Goal: Complete application form

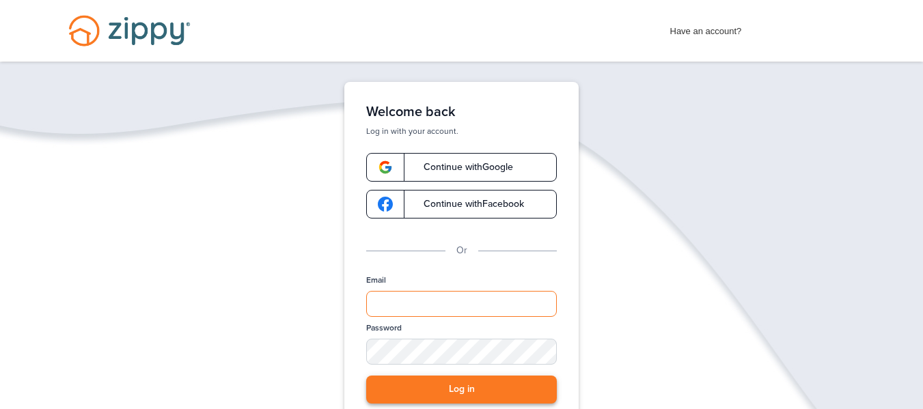
type input "**********"
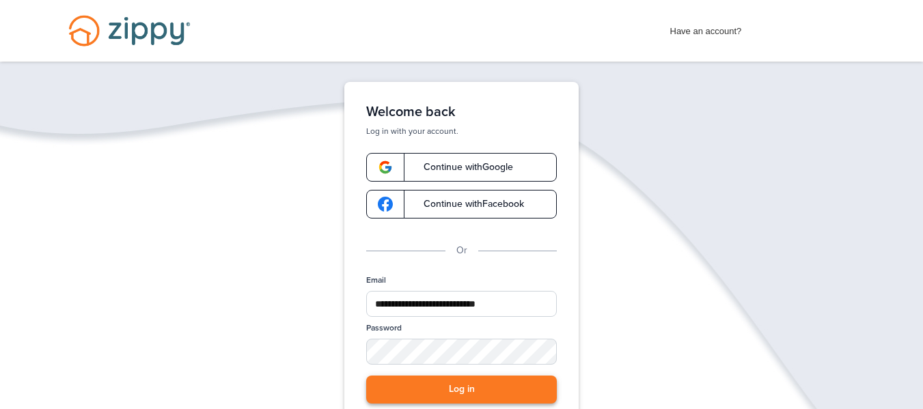
click at [473, 390] on button "Log in" at bounding box center [461, 390] width 191 height 28
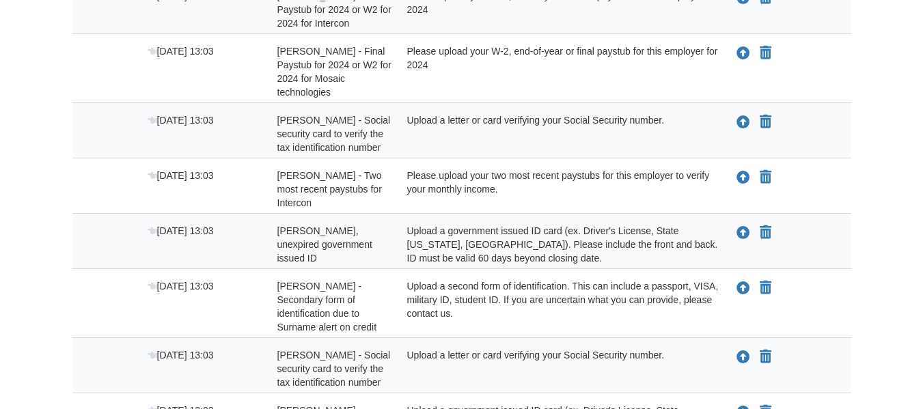
scroll to position [325, 0]
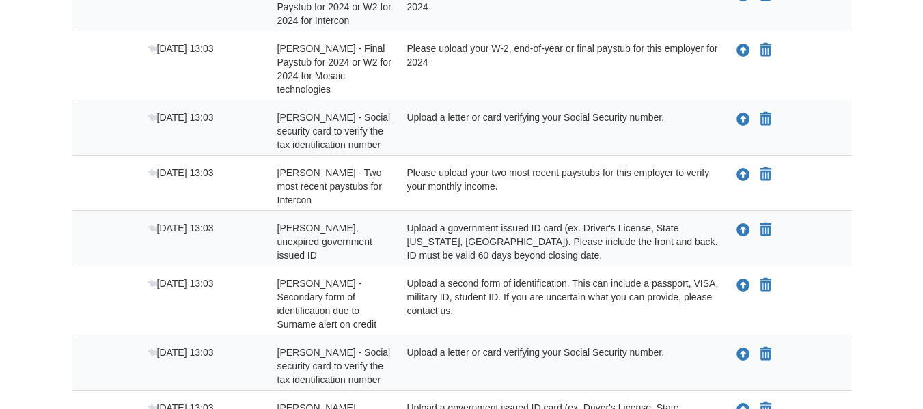
click at [583, 277] on div "Upload a second form of identification. This can include a passport, VISA, mili…" at bounding box center [559, 304] width 324 height 55
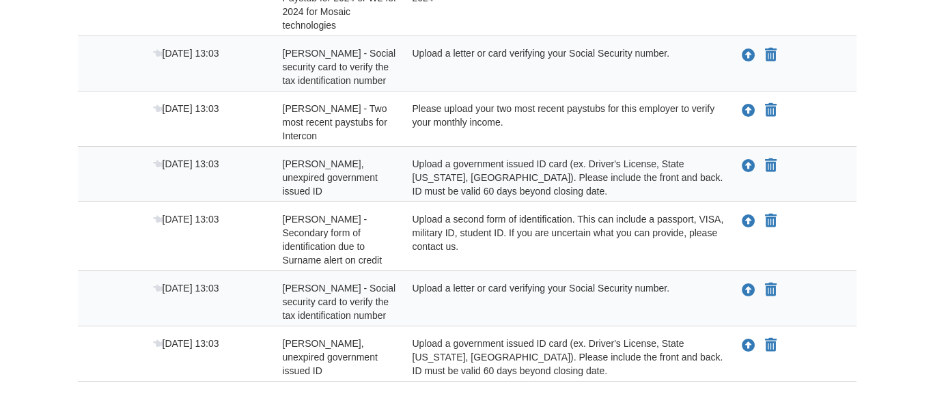
scroll to position [392, 0]
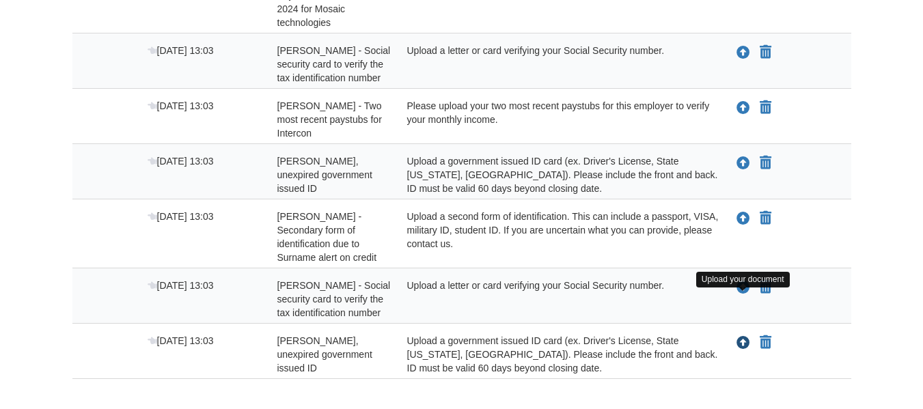
click at [744, 337] on icon "Upload Paige Johnson - Valid, unexpired government issued ID" at bounding box center [743, 344] width 14 height 14
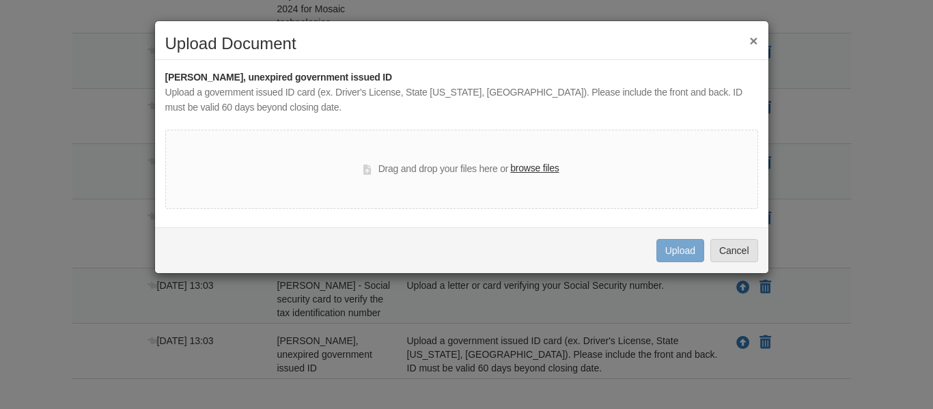
click at [545, 169] on label "browse files" at bounding box center [534, 168] width 48 height 15
click at [0, 0] on input "browse files" at bounding box center [0, 0] width 0 height 0
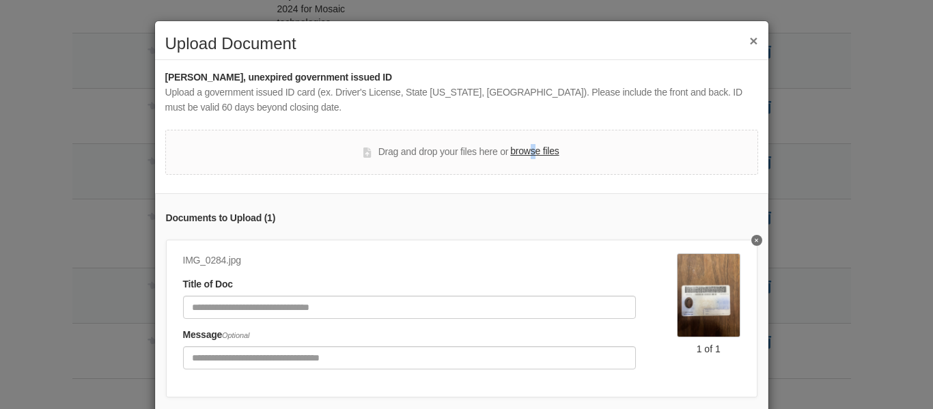
click at [527, 155] on label "browse files" at bounding box center [534, 151] width 48 height 15
click at [519, 150] on label "browse files" at bounding box center [534, 151] width 48 height 15
click at [0, 0] on input "browse files" at bounding box center [0, 0] width 0 height 0
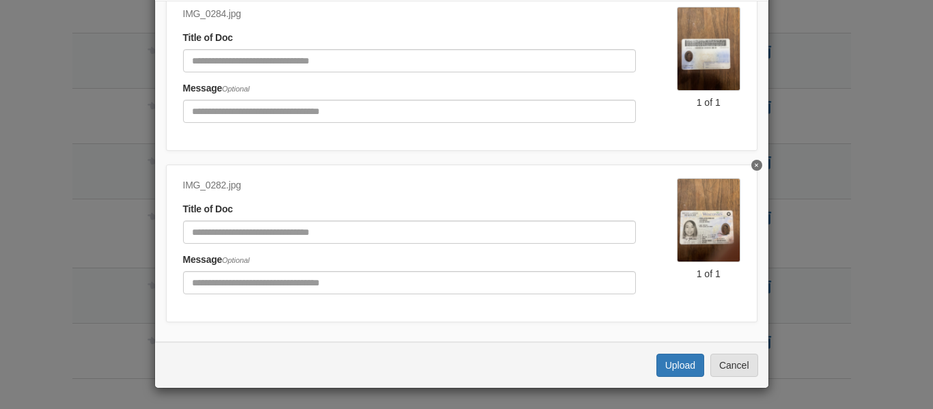
scroll to position [0, 0]
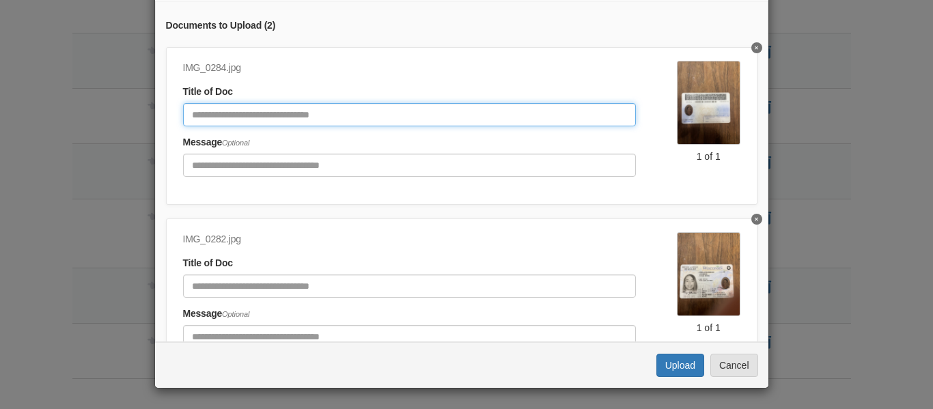
click at [422, 117] on input "Document Title" at bounding box center [409, 114] width 453 height 23
type input "**********"
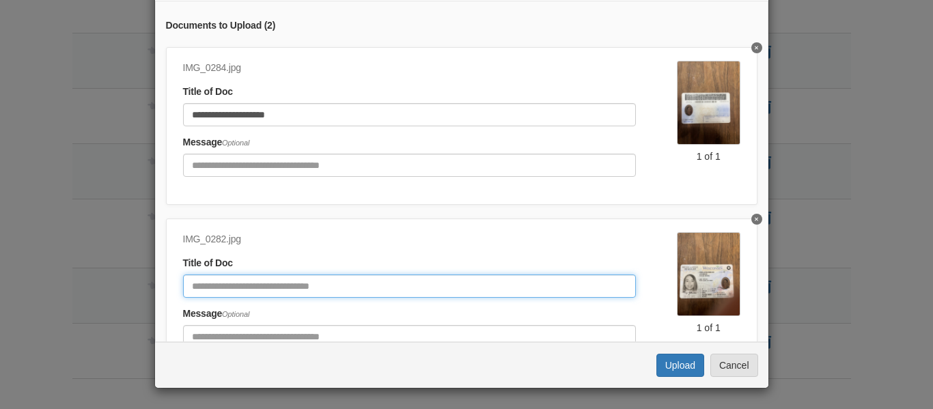
click at [417, 293] on input "Document Title" at bounding box center [409, 286] width 453 height 23
click at [419, 294] on input "**********" at bounding box center [409, 286] width 453 height 23
type input "**********"
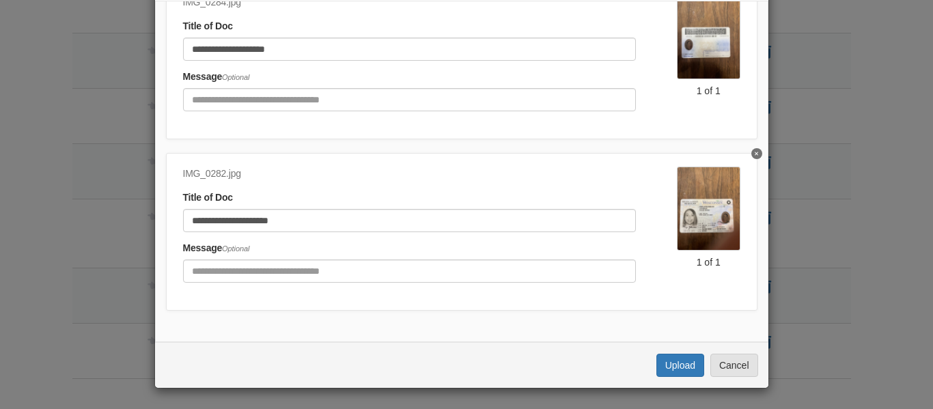
scroll to position [76, 0]
click at [671, 360] on button "Upload" at bounding box center [680, 365] width 48 height 23
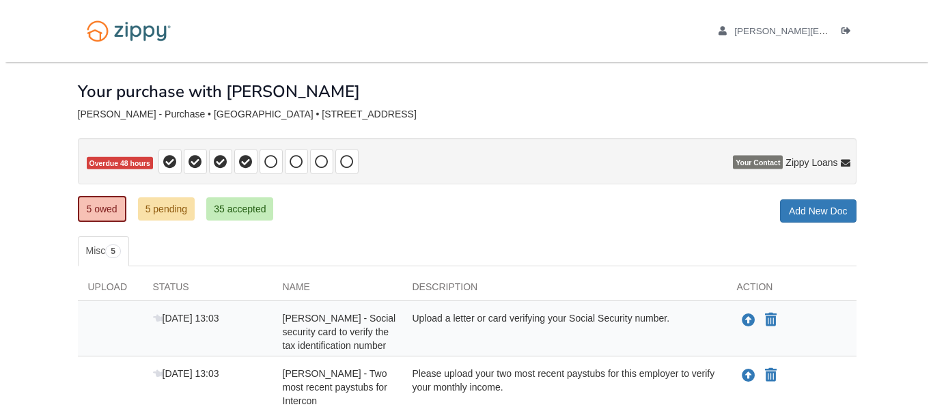
scroll to position [223, 0]
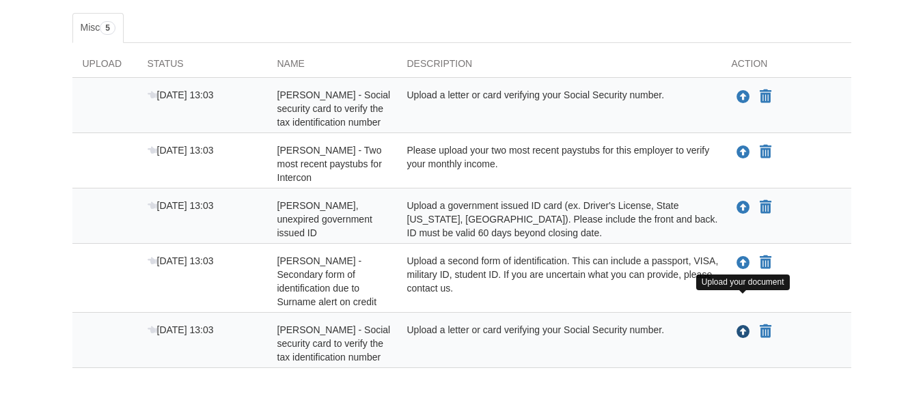
click at [738, 326] on icon "Upload Paige Johnson - Social security card to verify the tax identification nu…" at bounding box center [743, 333] width 14 height 14
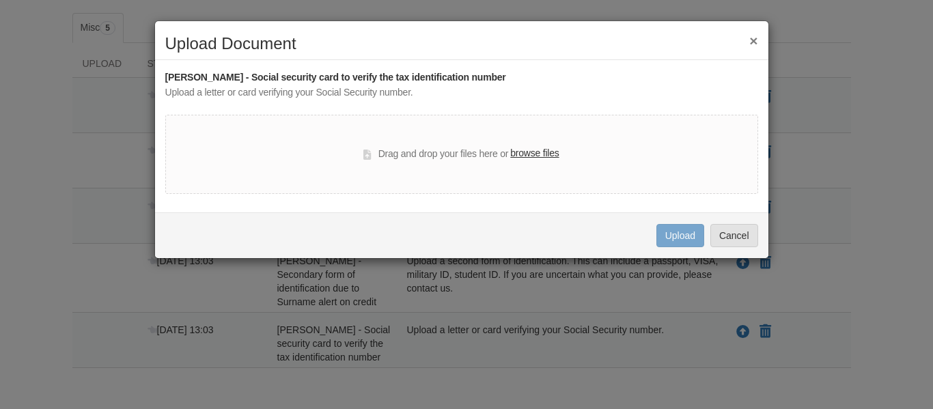
click at [524, 156] on label "browse files" at bounding box center [534, 153] width 48 height 15
click at [0, 0] on input "browse files" at bounding box center [0, 0] width 0 height 0
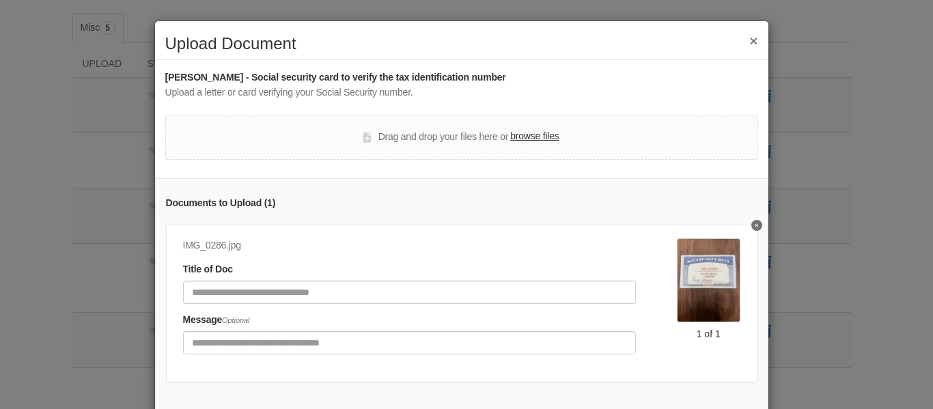
click at [526, 138] on label "browse files" at bounding box center [534, 136] width 48 height 15
click at [0, 0] on input "browse files" at bounding box center [0, 0] width 0 height 0
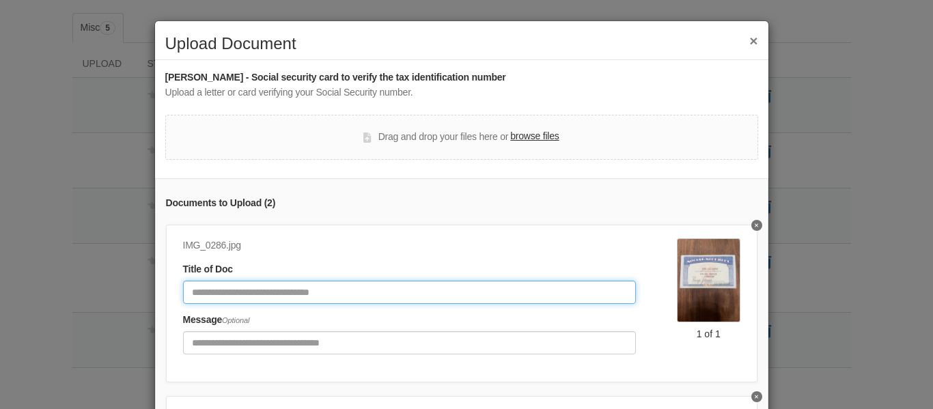
click at [454, 296] on input "Document Title" at bounding box center [409, 292] width 453 height 23
type input "**********"
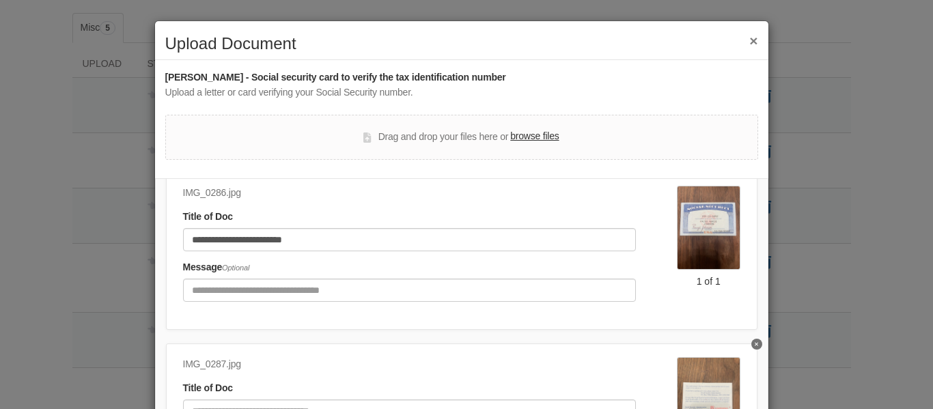
scroll to position [76, 0]
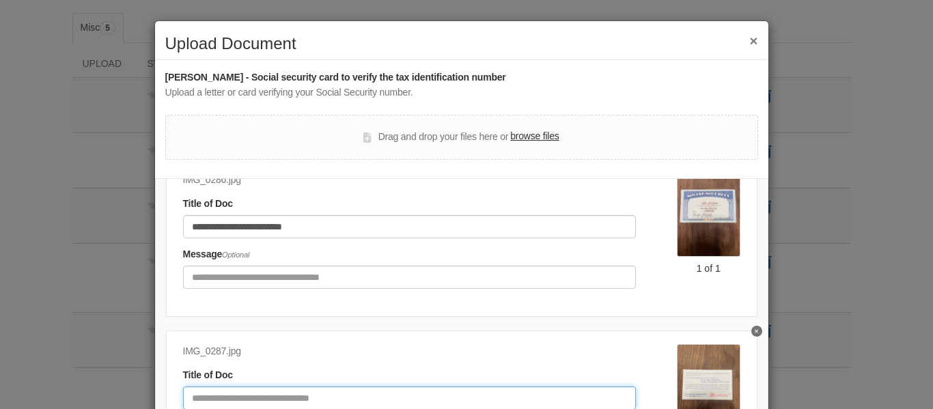
click at [492, 389] on input "Document Title" at bounding box center [409, 398] width 453 height 23
type input "**********"
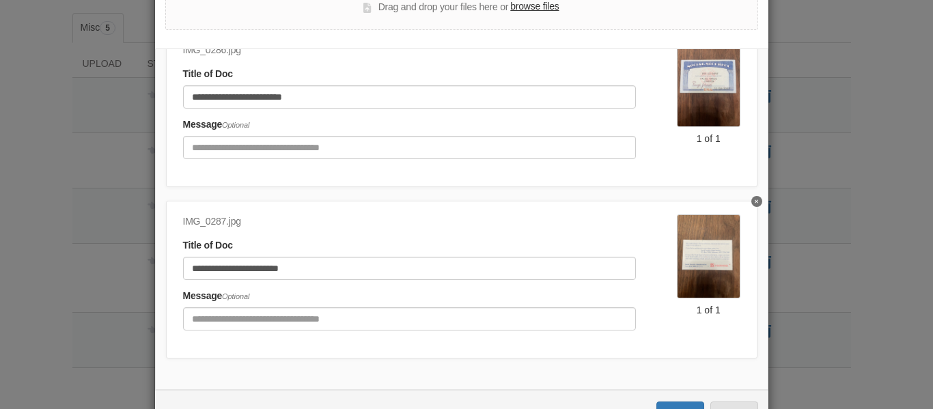
scroll to position [135, 0]
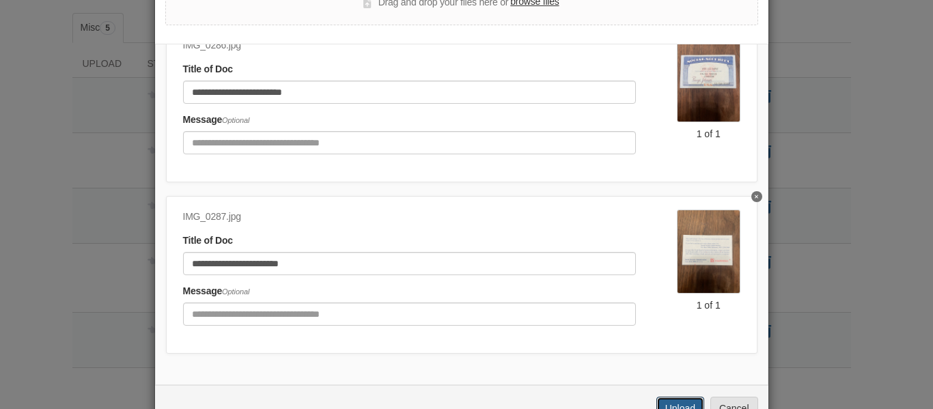
click at [684, 404] on button "Upload" at bounding box center [680, 408] width 48 height 23
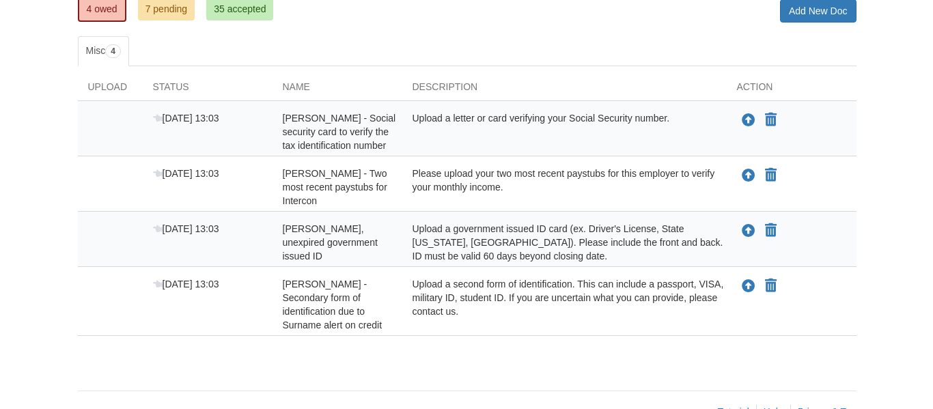
scroll to position [201, 0]
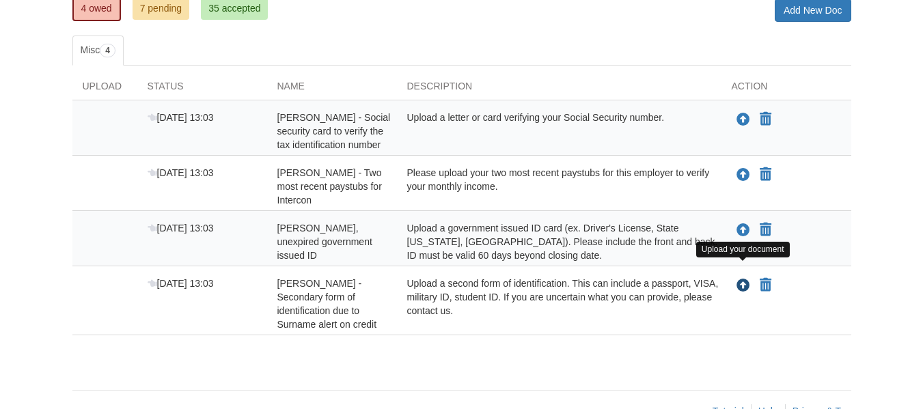
click at [742, 279] on icon "Upload Paige Johnson - Secondary form of identification due to Surname alert on…" at bounding box center [743, 286] width 14 height 14
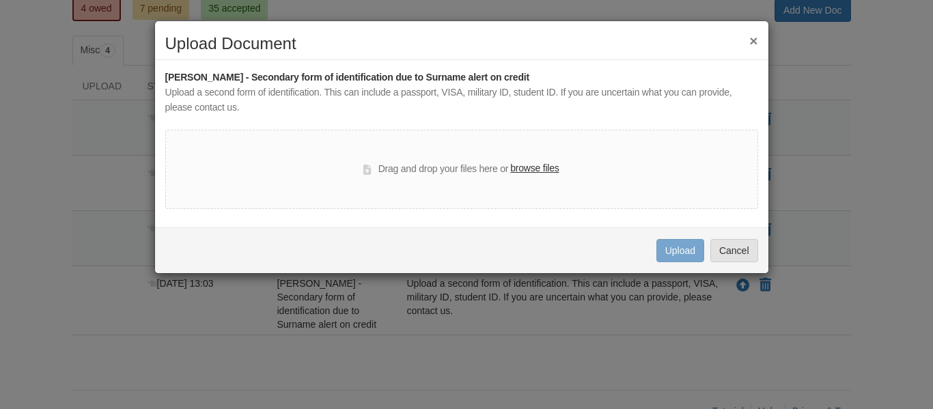
click at [527, 175] on label "browse files" at bounding box center [534, 168] width 48 height 15
click at [0, 0] on input "browse files" at bounding box center [0, 0] width 0 height 0
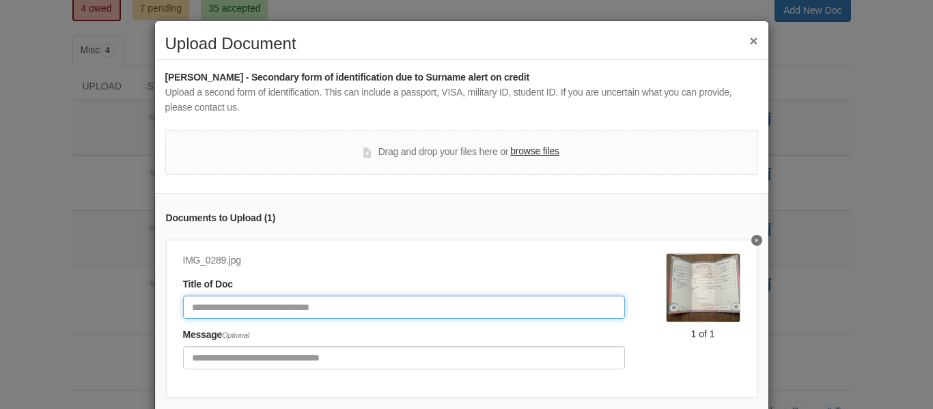
click at [410, 310] on input "Document Title" at bounding box center [404, 307] width 442 height 23
type input "**********"
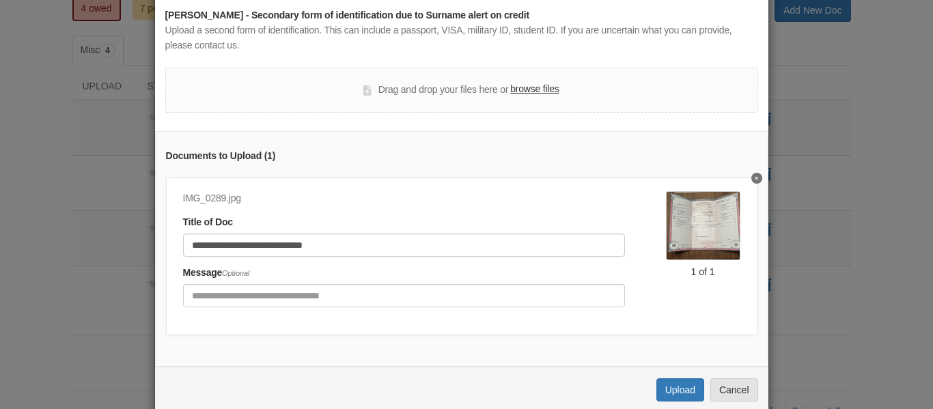
scroll to position [97, 0]
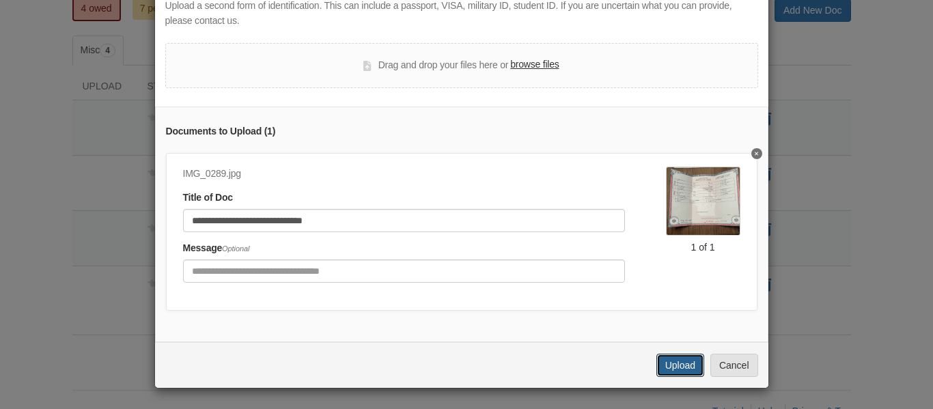
click at [674, 370] on button "Upload" at bounding box center [680, 365] width 48 height 23
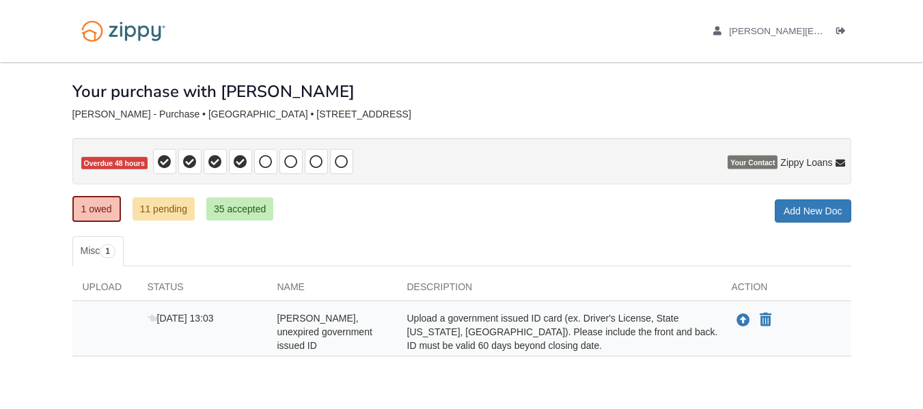
scroll to position [57, 0]
